Goal: Information Seeking & Learning: Learn about a topic

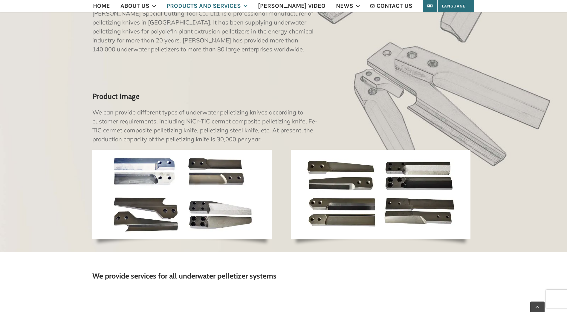
scroll to position [179, 0]
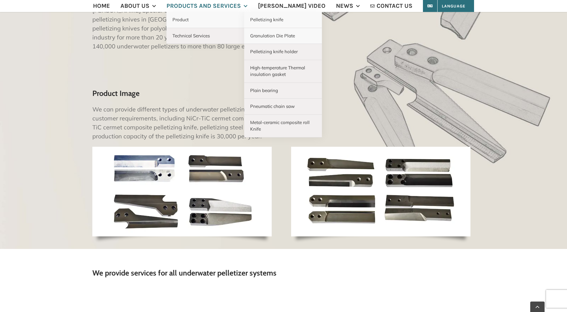
click at [284, 37] on span "Granulation Die Plate" at bounding box center [272, 36] width 45 height 6
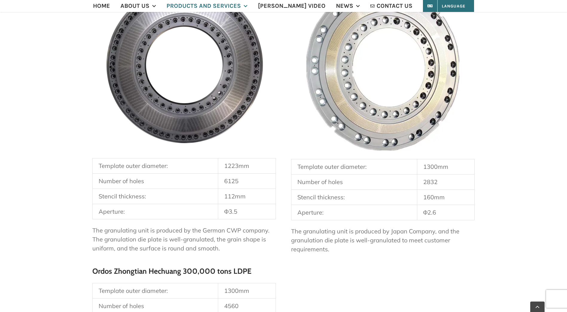
scroll to position [568, 0]
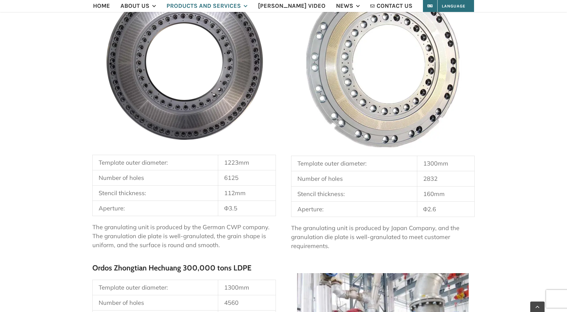
click at [78, 225] on div "Shenyang Jinfeng Granulation Die Plate Achievement Display With the continuous …" at bounding box center [283, 157] width 567 height 555
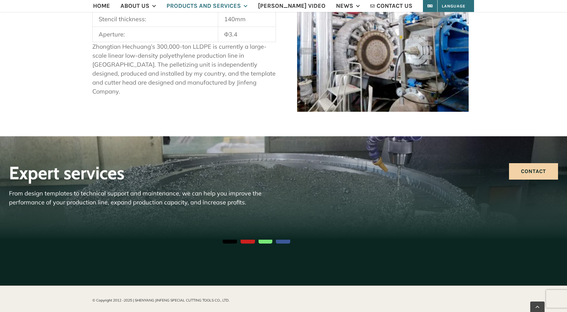
scroll to position [687, 0]
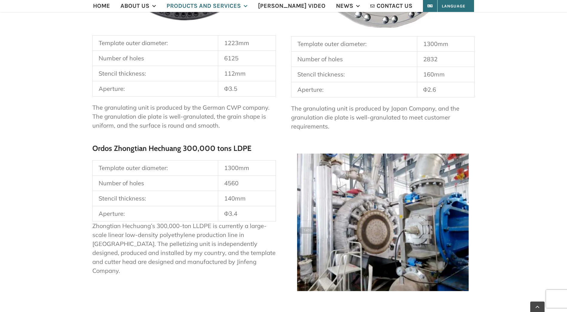
click at [116, 247] on p "Zhongtian Hechuang’s 300,000-ton LLDPE is currently a large-scale linear low-de…" at bounding box center [183, 248] width 183 height 54
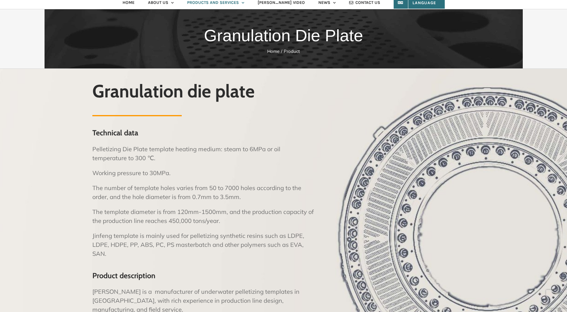
scroll to position [0, 0]
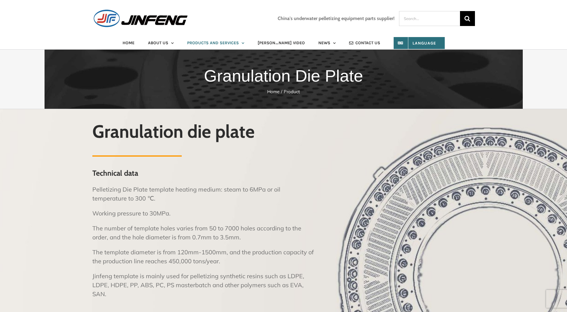
click at [123, 239] on p "The number of template holes varies from 50 to 7000 holes according to the orde…" at bounding box center [204, 233] width 224 height 18
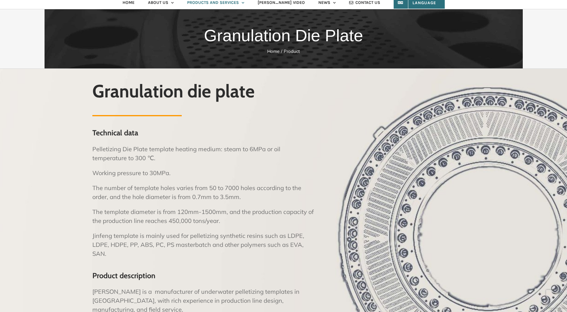
scroll to position [30, 0]
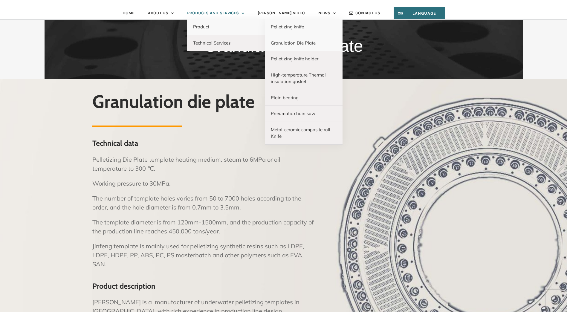
click at [287, 28] on span "Pelletizing knife" at bounding box center [287, 27] width 33 height 6
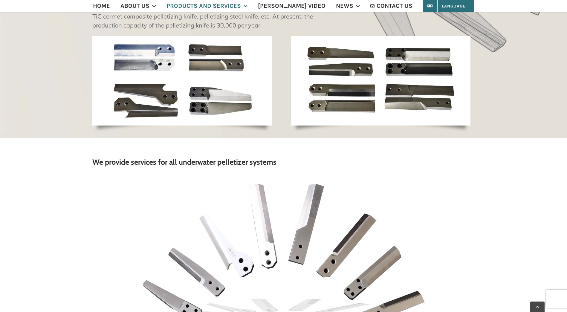
scroll to position [299, 0]
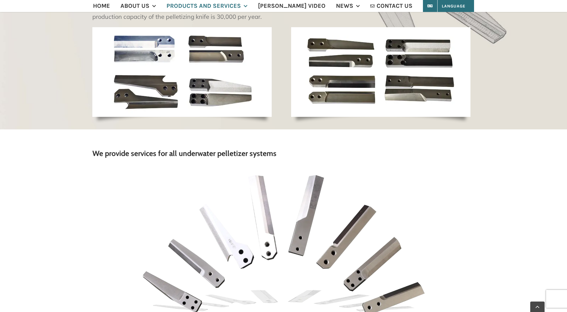
drag, startPoint x: 55, startPoint y: 118, endPoint x: 64, endPoint y: 86, distance: 33.0
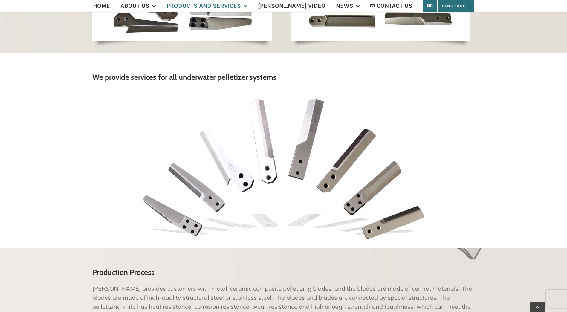
scroll to position [568, 0]
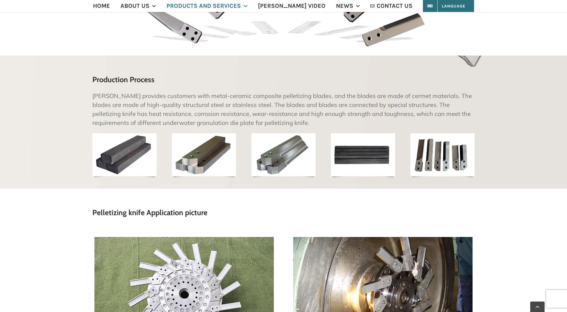
drag, startPoint x: 59, startPoint y: 210, endPoint x: 54, endPoint y: 215, distance: 7.2
click at [59, 210] on div "Pelletizing knife Application picture" at bounding box center [283, 283] width 567 height 189
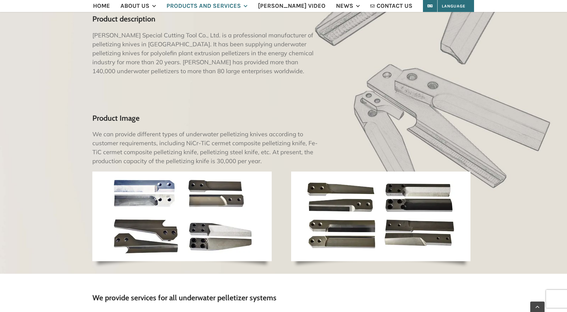
scroll to position [60, 0]
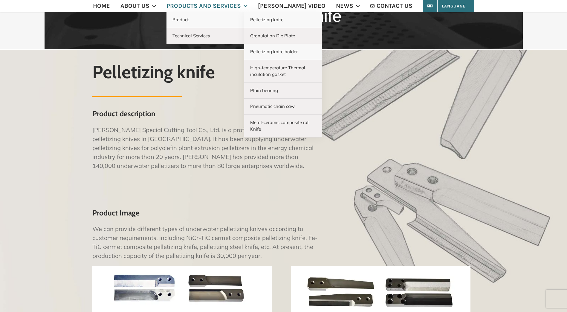
click at [294, 51] on span "Pelletizing knife holder" at bounding box center [274, 52] width 48 height 6
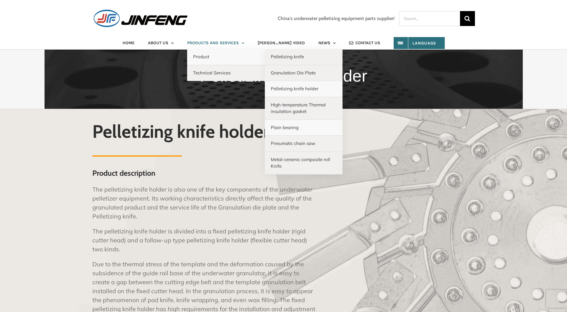
click at [307, 128] on link "Plain bearing" at bounding box center [304, 128] width 78 height 16
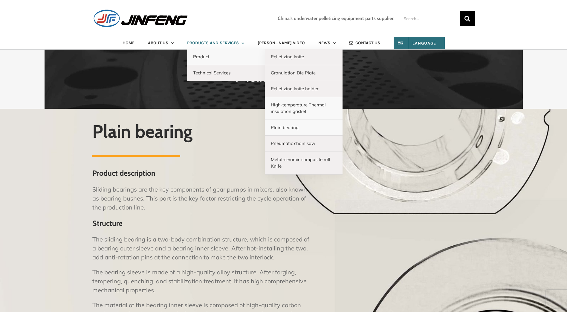
click at [307, 107] on span "High-temperature Thermal insulation gasket" at bounding box center [298, 108] width 55 height 13
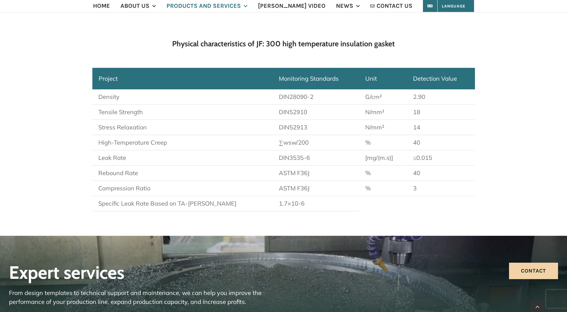
scroll to position [448, 0]
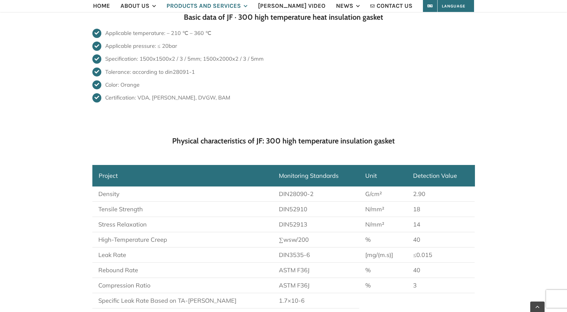
click at [68, 206] on div "Physical characteristics of JF: 300 high temperature insulation gasket Project …" at bounding box center [283, 225] width 567 height 216
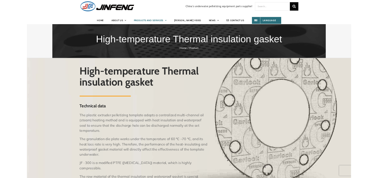
scroll to position [0, 0]
